Goal: Task Accomplishment & Management: Use online tool/utility

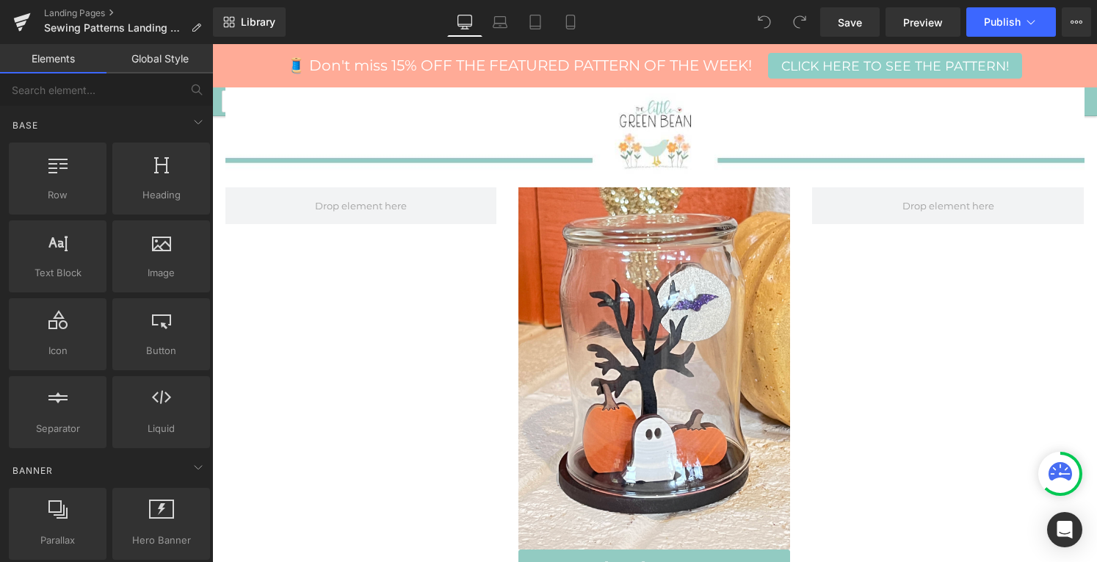
scroll to position [449, 0]
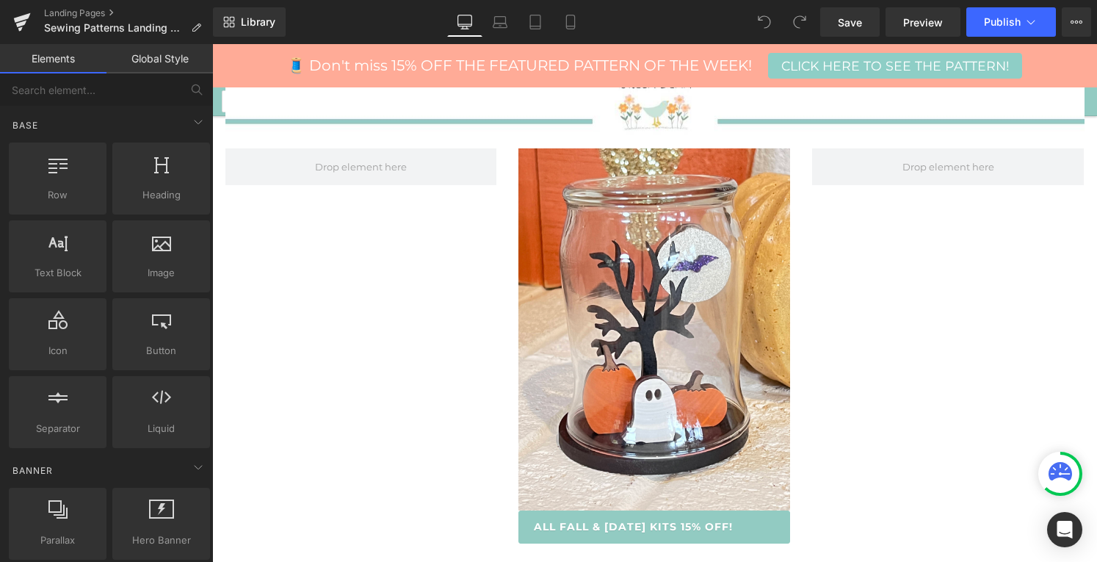
click at [468, 261] on div "Image All Fall & [DATE] Kits 15% Off! [GEOGRAPHIC_DATA]" at bounding box center [654, 349] width 881 height 402
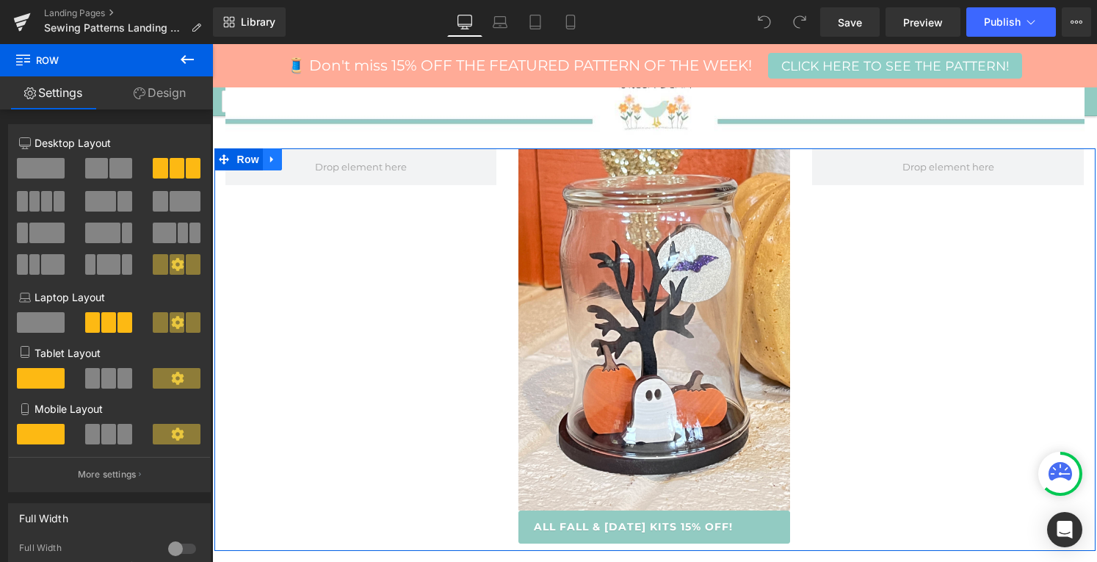
click at [269, 154] on icon at bounding box center [272, 159] width 10 height 11
click at [302, 156] on link at bounding box center [310, 159] width 19 height 22
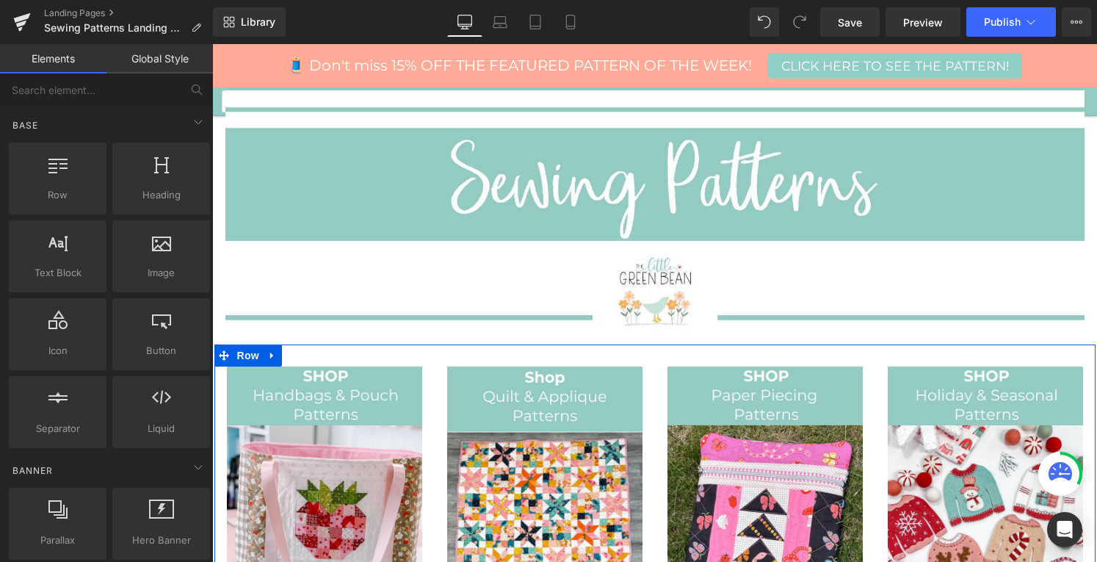
scroll to position [252, 0]
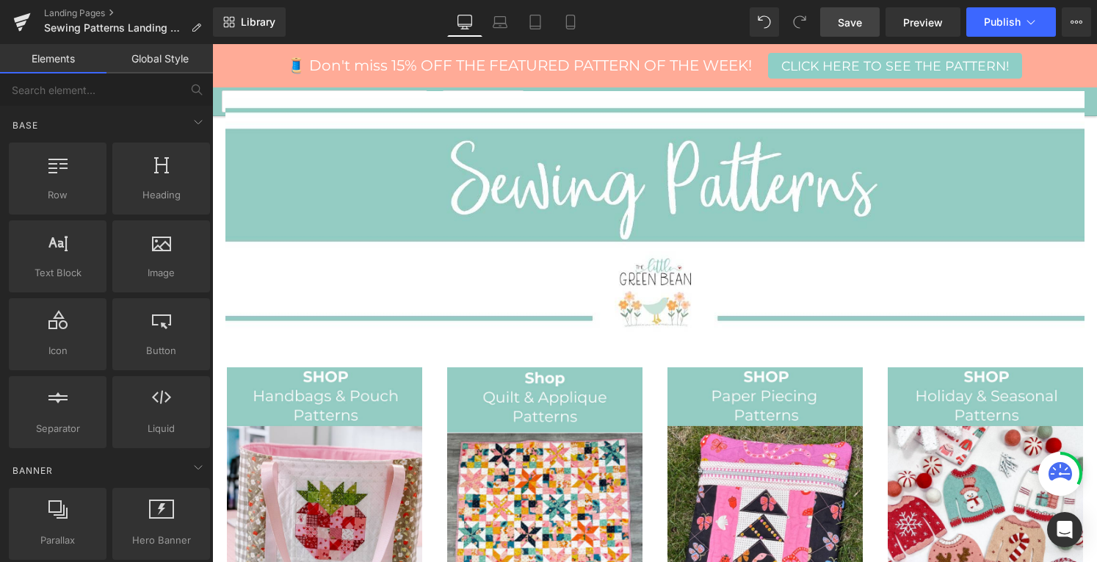
click at [842, 32] on link "Save" at bounding box center [849, 21] width 59 height 29
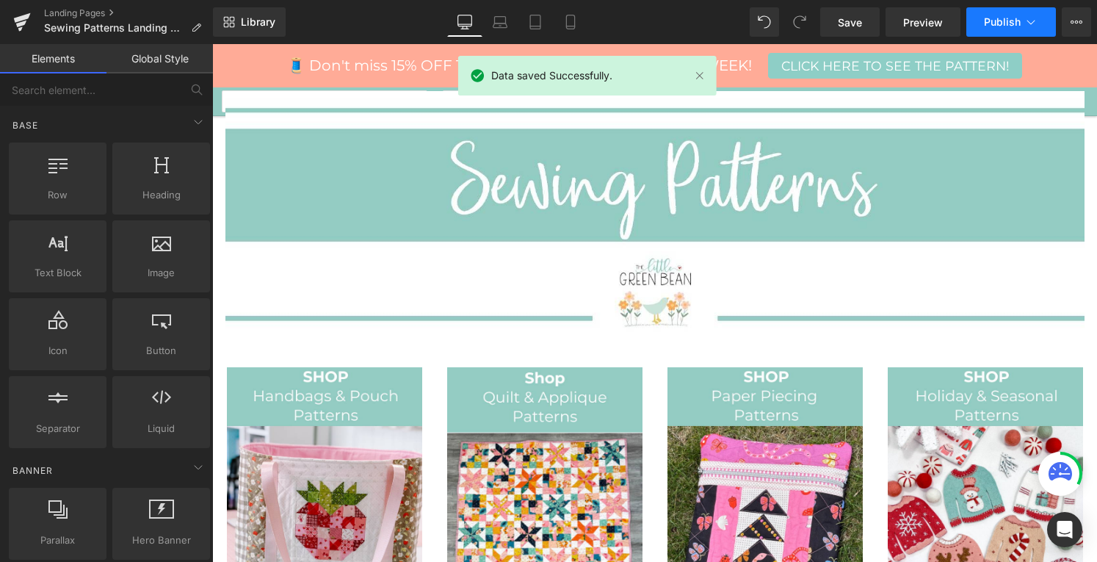
click at [1010, 19] on span "Publish" at bounding box center [1002, 22] width 37 height 12
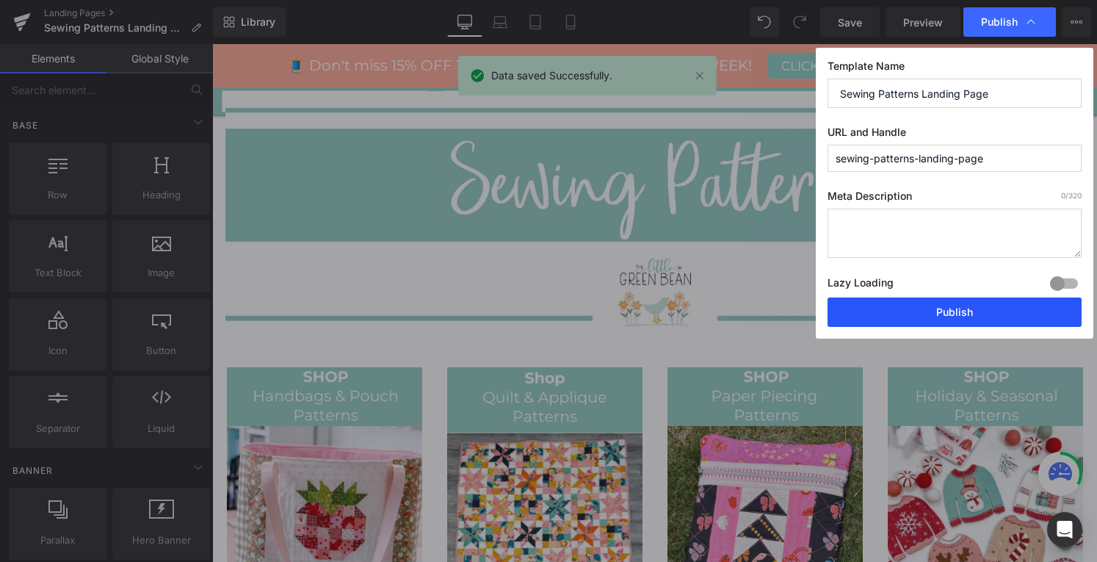
click at [932, 312] on button "Publish" at bounding box center [954, 311] width 254 height 29
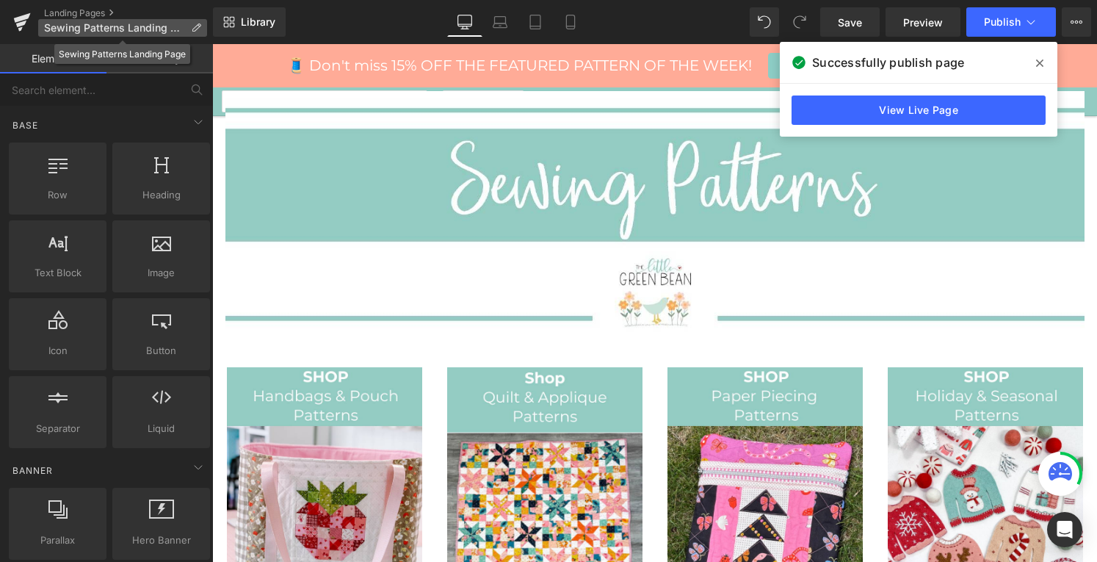
click at [41, 23] on p "Sewing Patterns Landing Page" at bounding box center [122, 28] width 169 height 18
click at [22, 20] on icon at bounding box center [22, 18] width 17 height 10
